Goal: Navigation & Orientation: Understand site structure

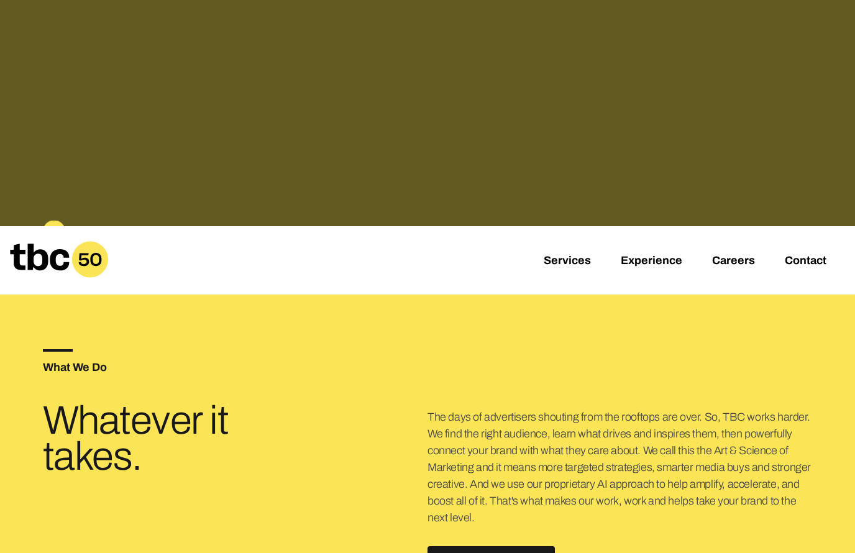
scroll to position [79, 0]
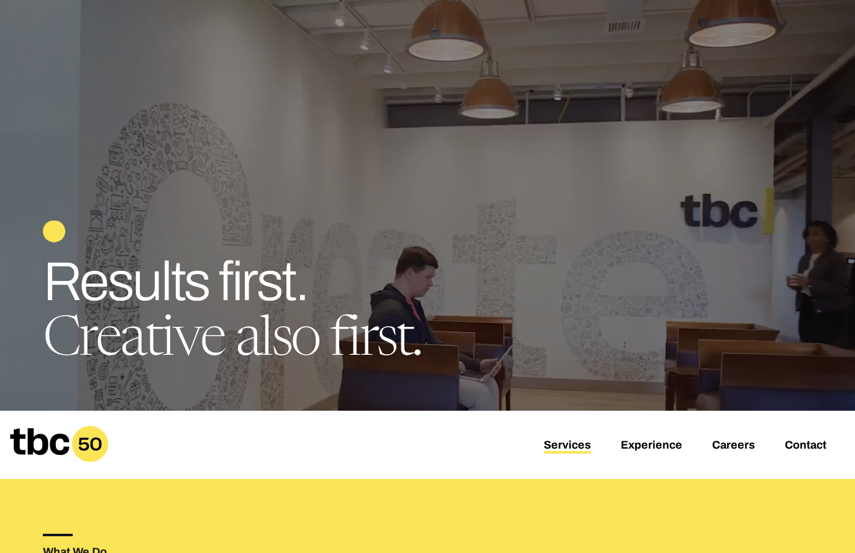
click at [558, 441] on link "Services" at bounding box center [567, 446] width 47 height 15
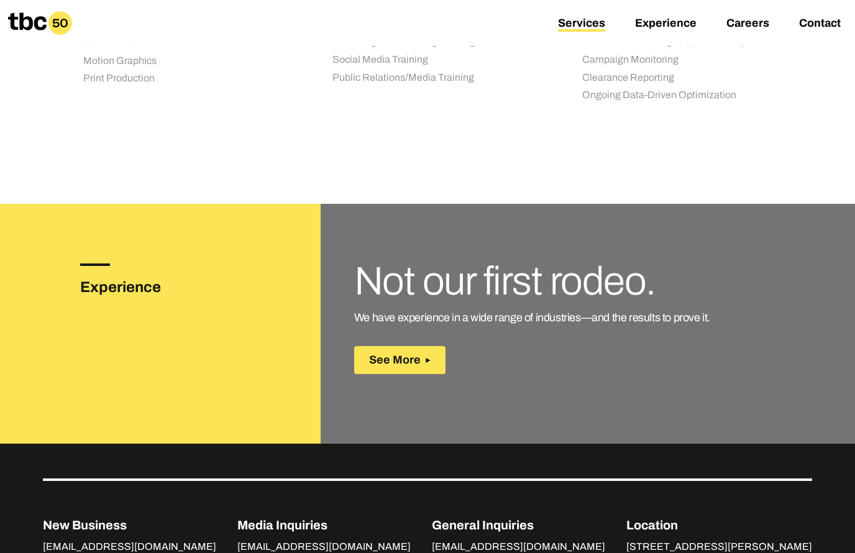
scroll to position [1809, 0]
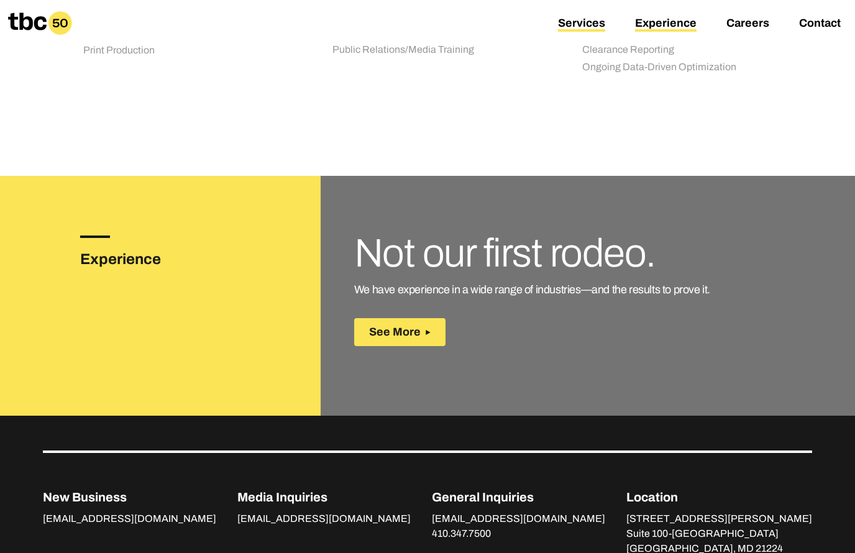
click at [664, 24] on link "Experience" at bounding box center [665, 24] width 61 height 15
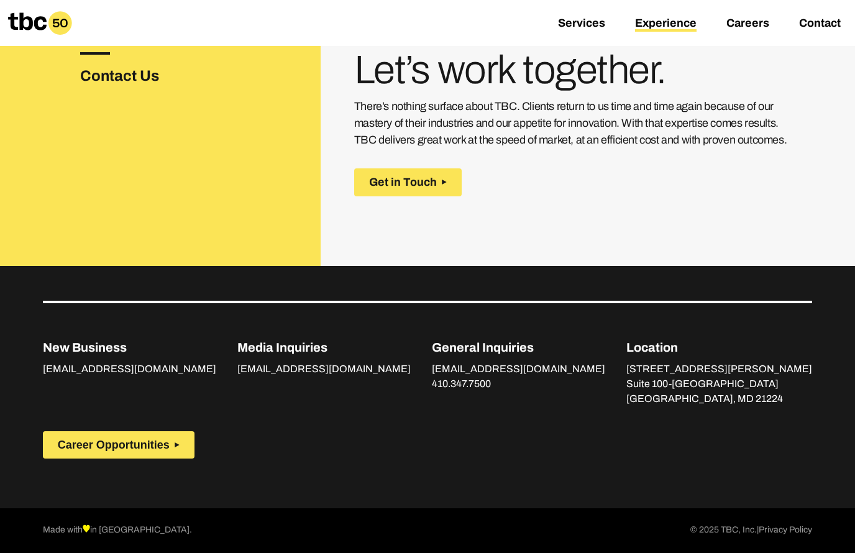
scroll to position [1758, 0]
click at [739, 22] on link "Careers" at bounding box center [747, 24] width 43 height 15
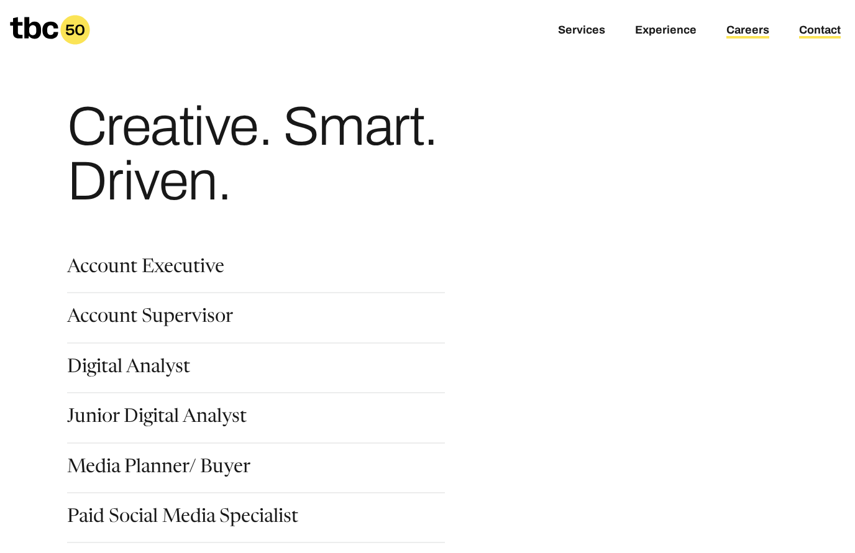
click at [817, 33] on link "Contact" at bounding box center [820, 31] width 42 height 15
